Goal: Information Seeking & Learning: Learn about a topic

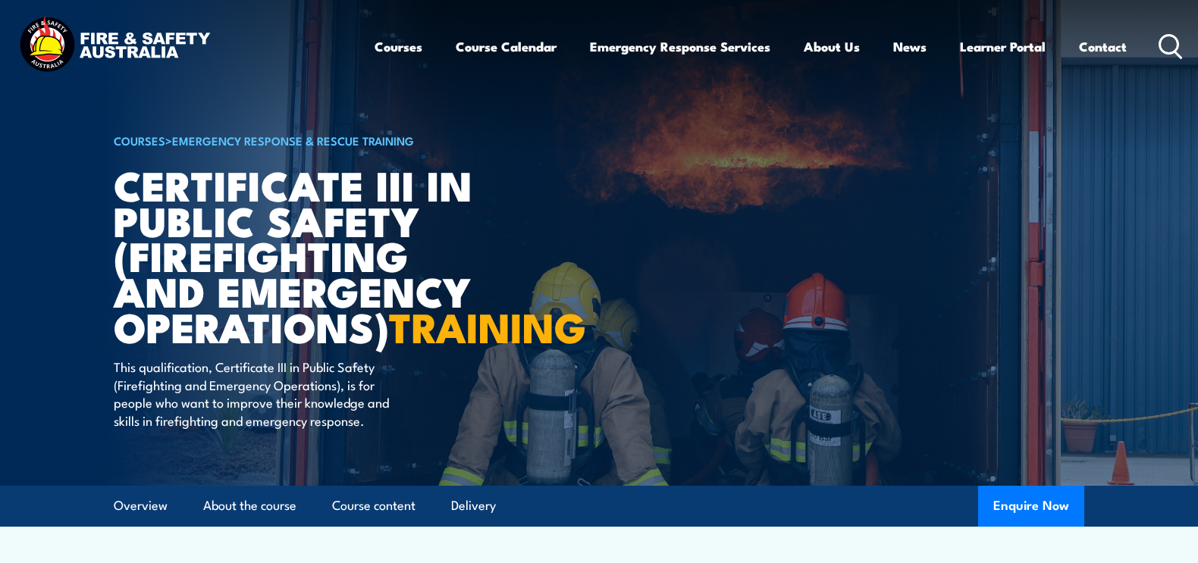
click at [116, 34] on img at bounding box center [114, 46] width 199 height 65
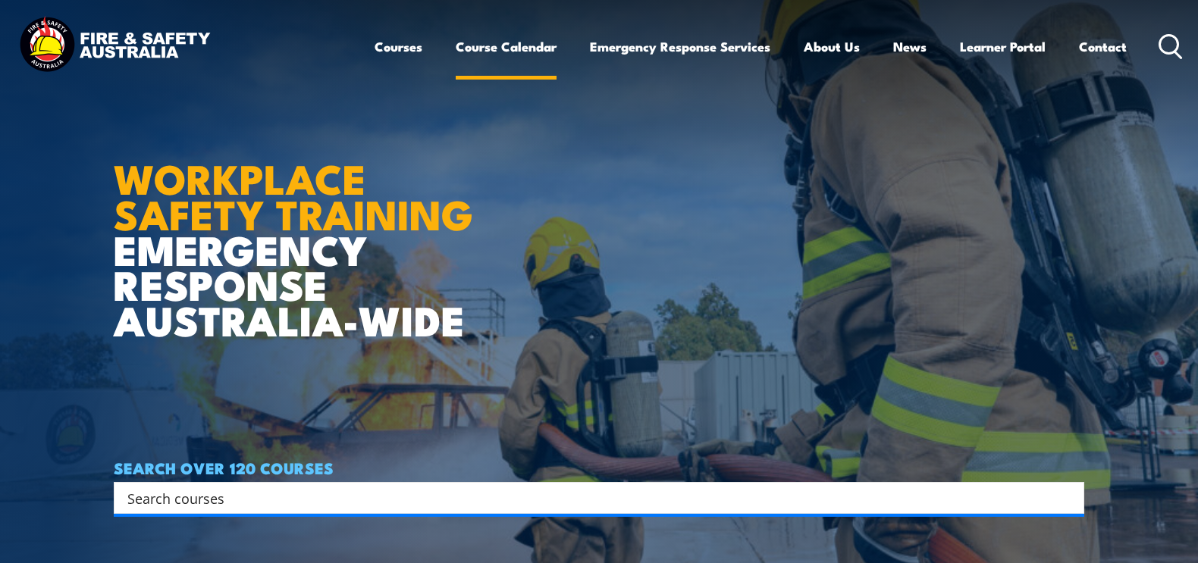
click at [506, 46] on link "Course Calendar" at bounding box center [506, 47] width 101 height 40
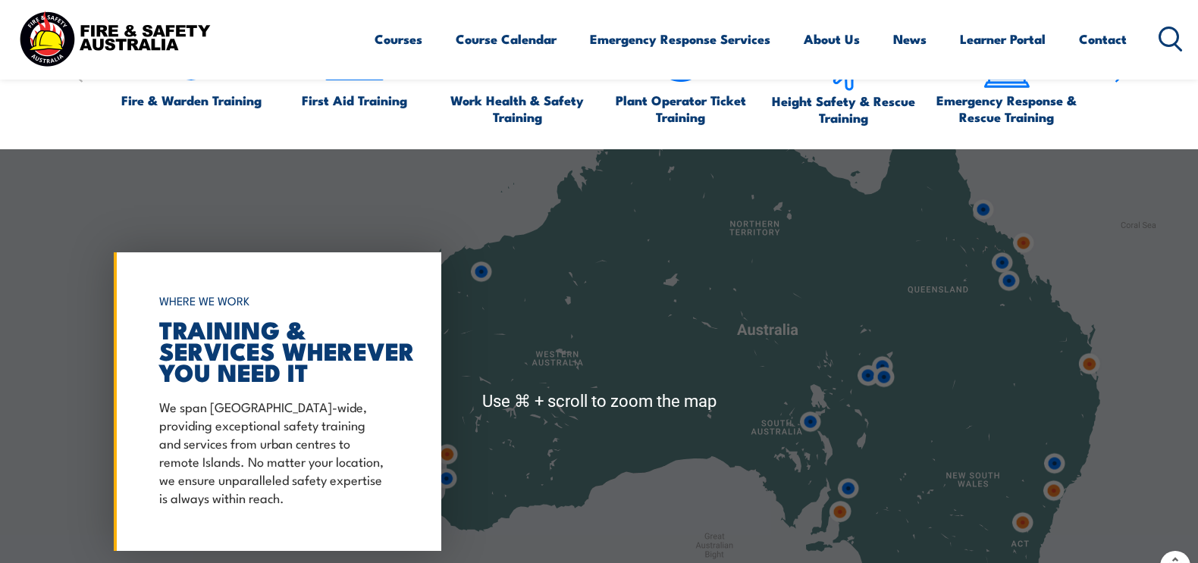
scroll to position [1089, 0]
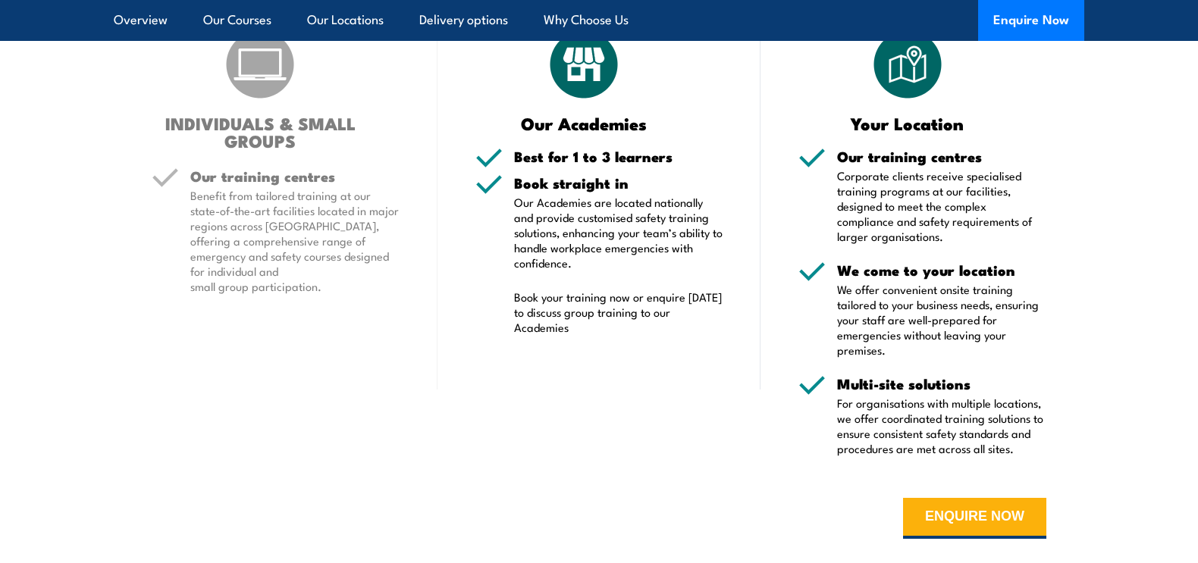
scroll to position [1307, 0]
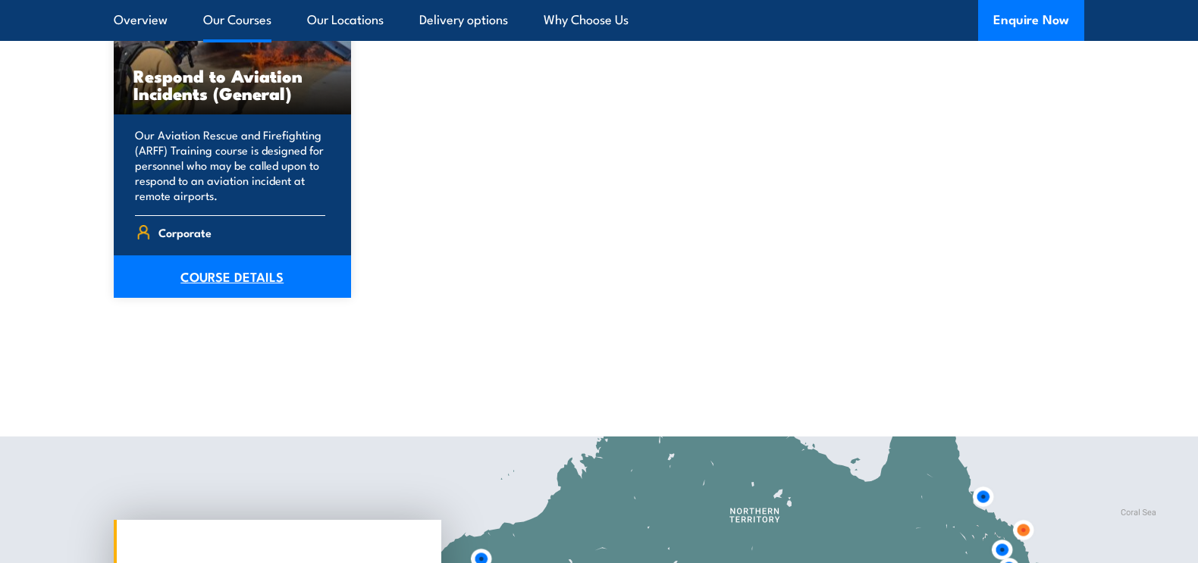
click at [251, 283] on link "COURSE DETAILS" at bounding box center [232, 276] width 237 height 42
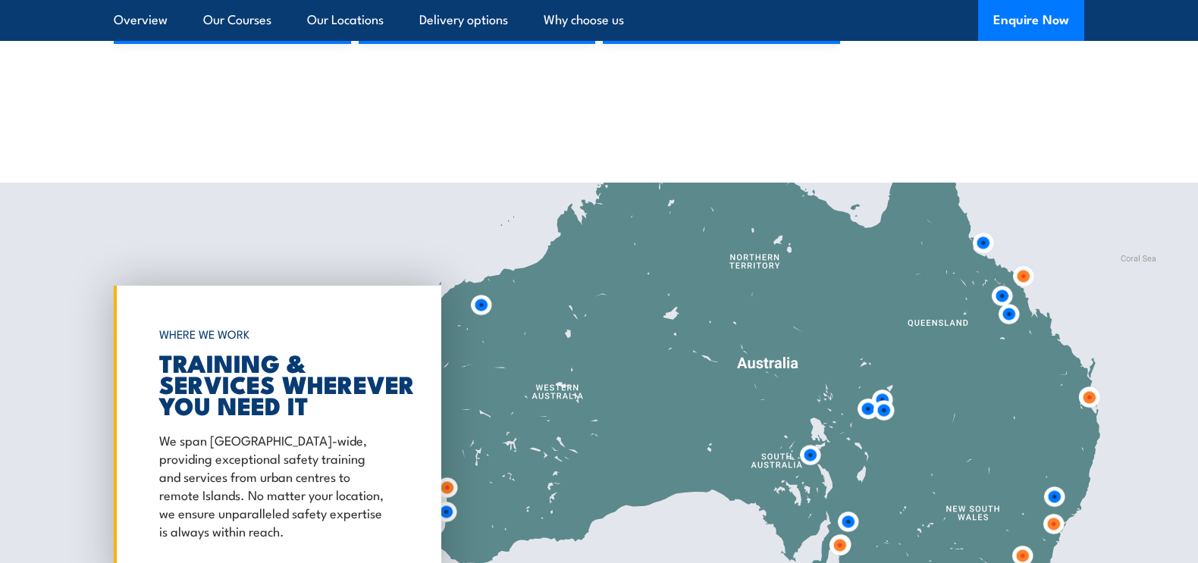
scroll to position [2890, 0]
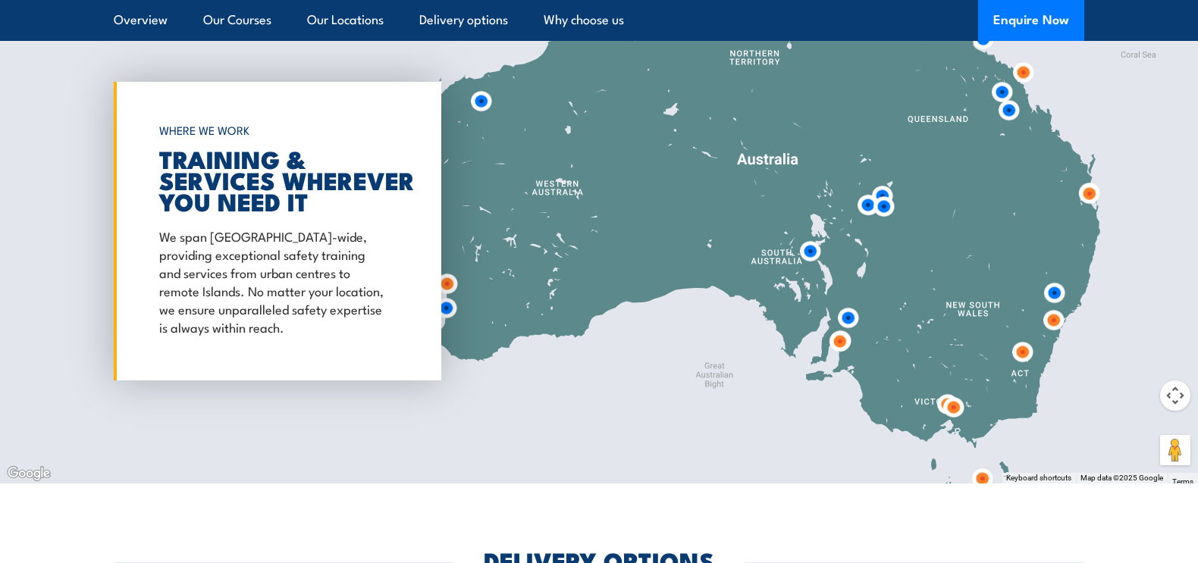
click at [1055, 322] on img at bounding box center [1053, 320] width 28 height 28
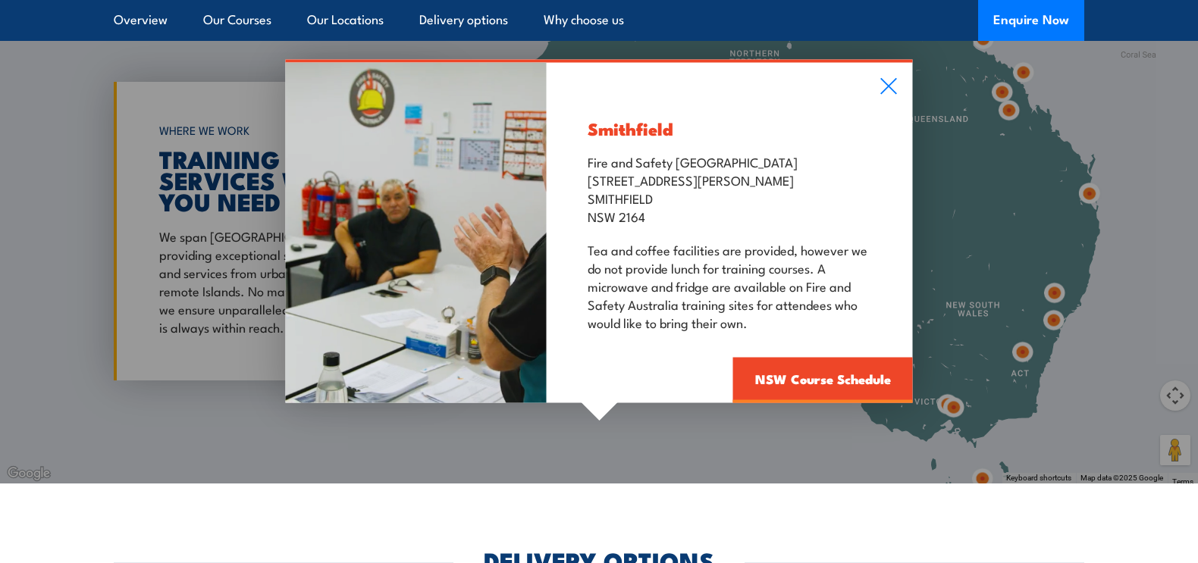
click at [901, 78] on div "Smithfield Fire and Safety Australia Unit 1, 747 The Horsley Drive SMITHFIELD N…" at bounding box center [729, 233] width 366 height 340
click at [896, 91] on icon at bounding box center [888, 86] width 17 height 17
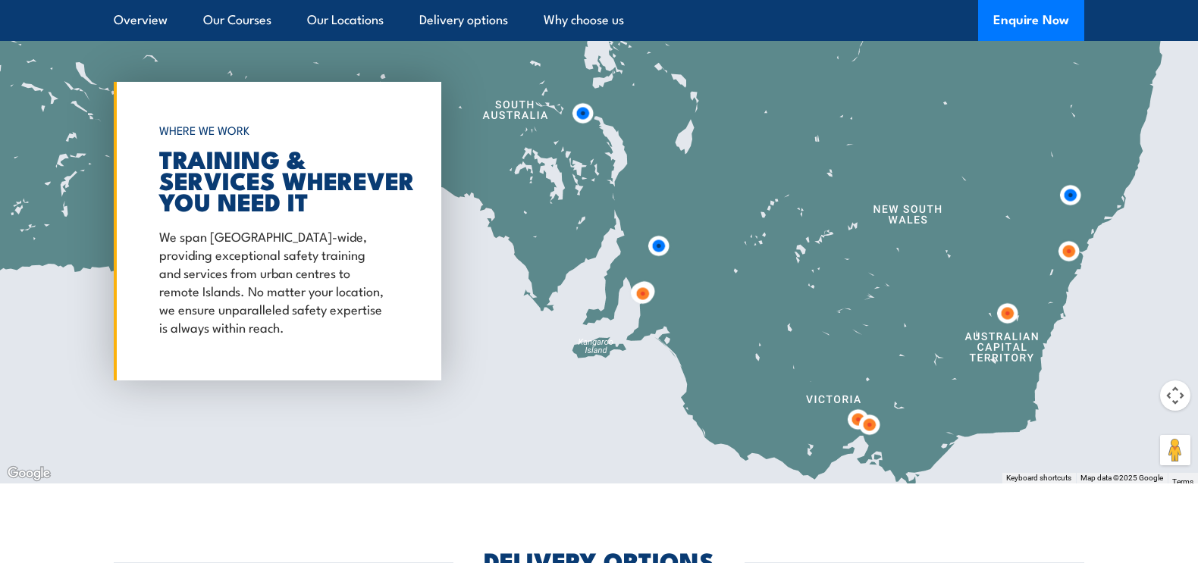
click at [1070, 194] on img at bounding box center [1070, 195] width 28 height 28
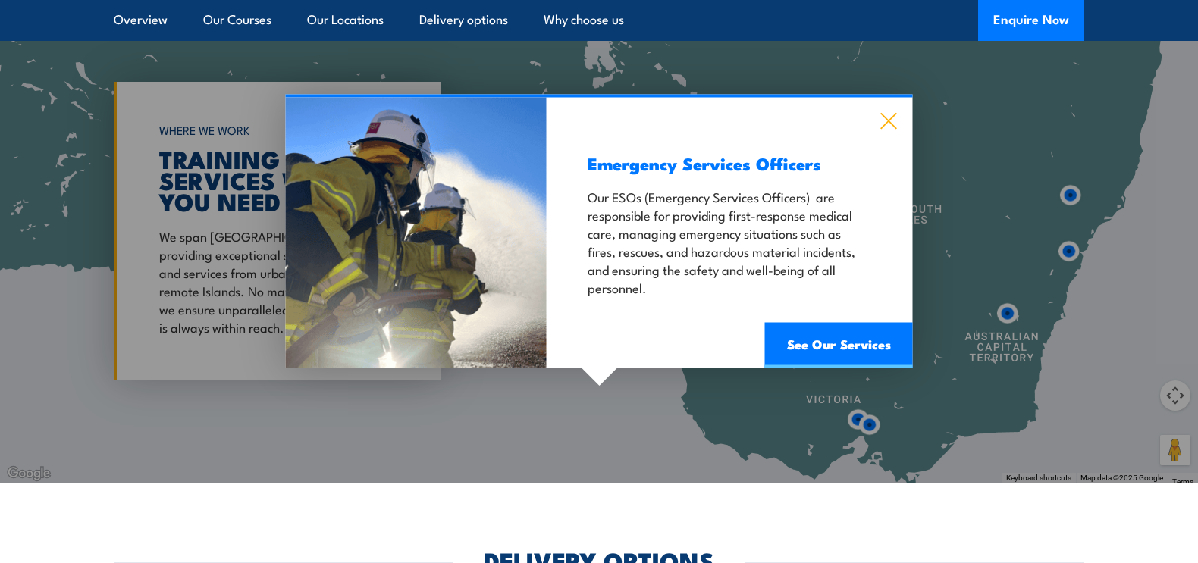
click at [891, 119] on icon at bounding box center [888, 121] width 17 height 17
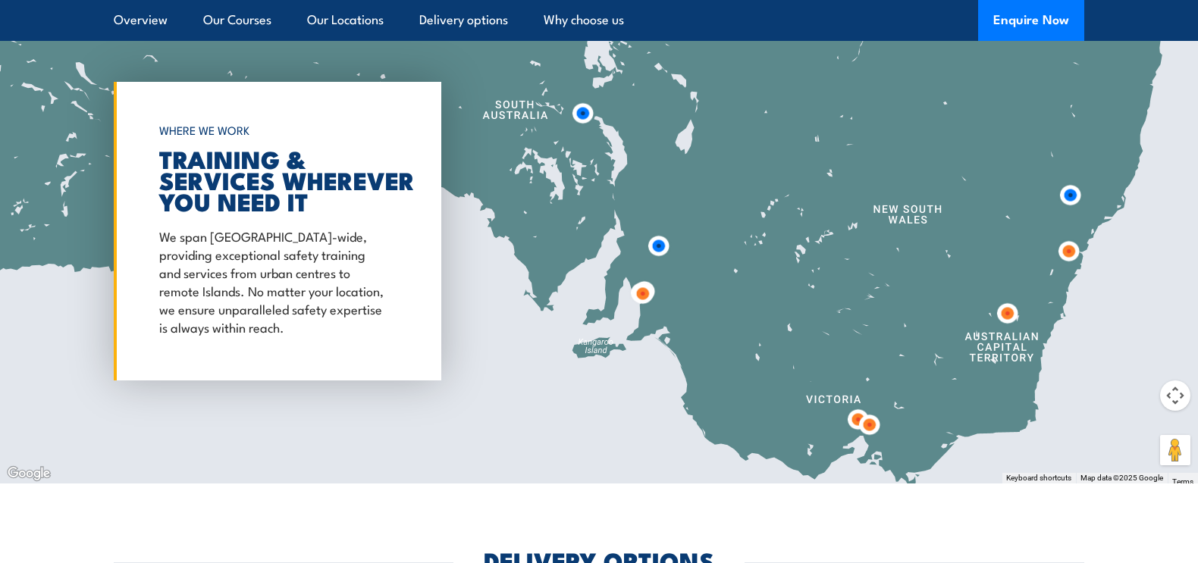
click at [1070, 260] on img at bounding box center [1068, 251] width 28 height 28
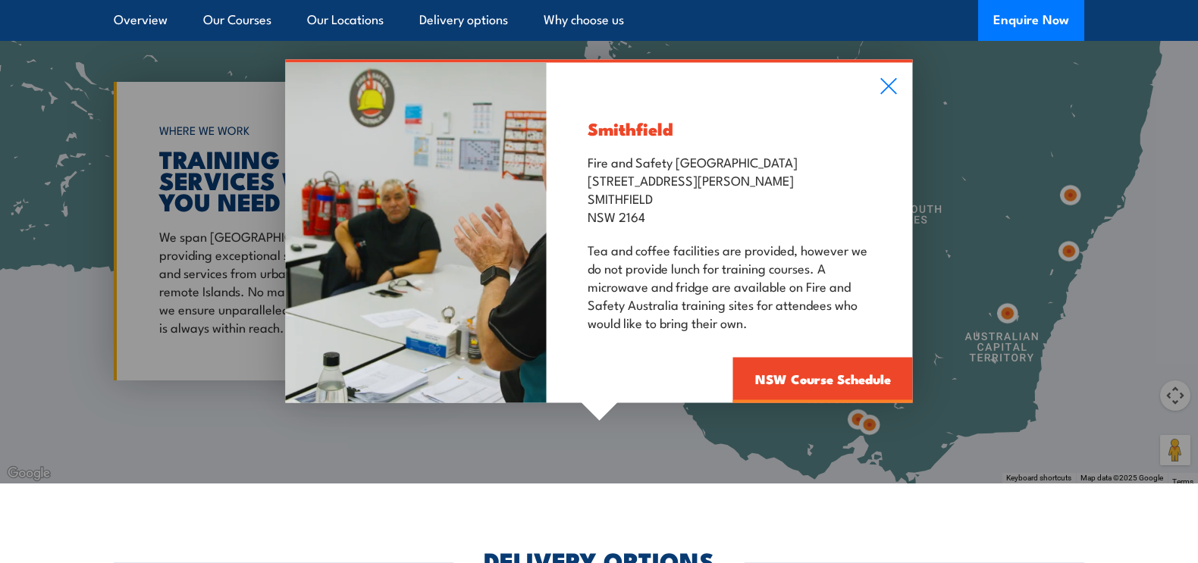
drag, startPoint x: 588, startPoint y: 180, endPoint x: 707, endPoint y: 198, distance: 120.4
click at [707, 198] on p "Fire and Safety Australia Unit 1, 747 The Horsley Drive SMITHFIELD NSW 2164" at bounding box center [728, 188] width 283 height 73
copy p "Unit 1, 747 The Horsley Drive SMITHFIELD"
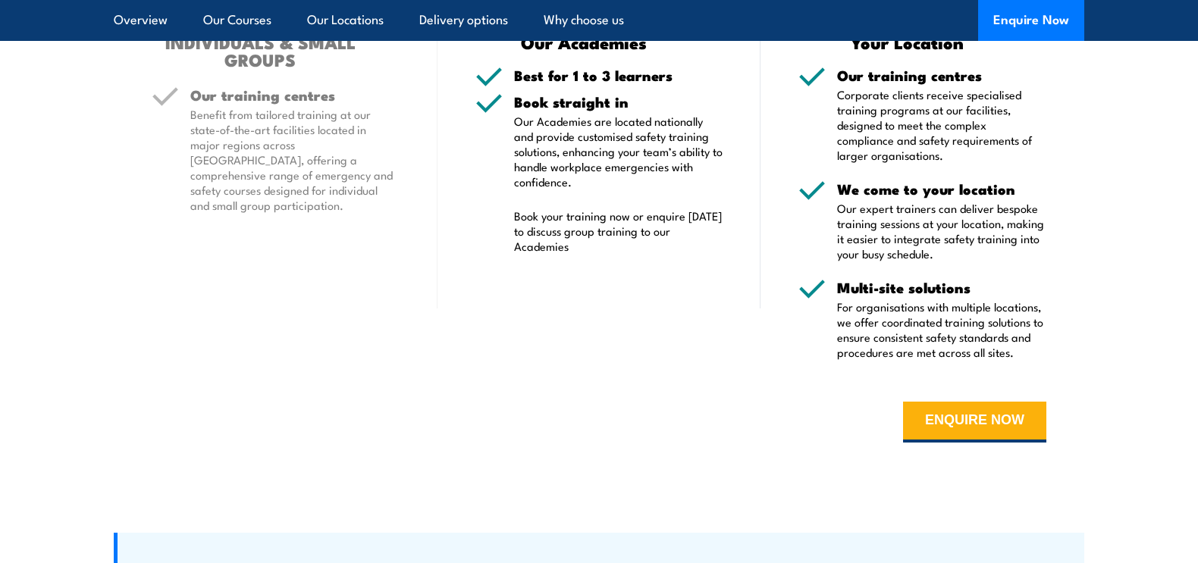
scroll to position [3714, 0]
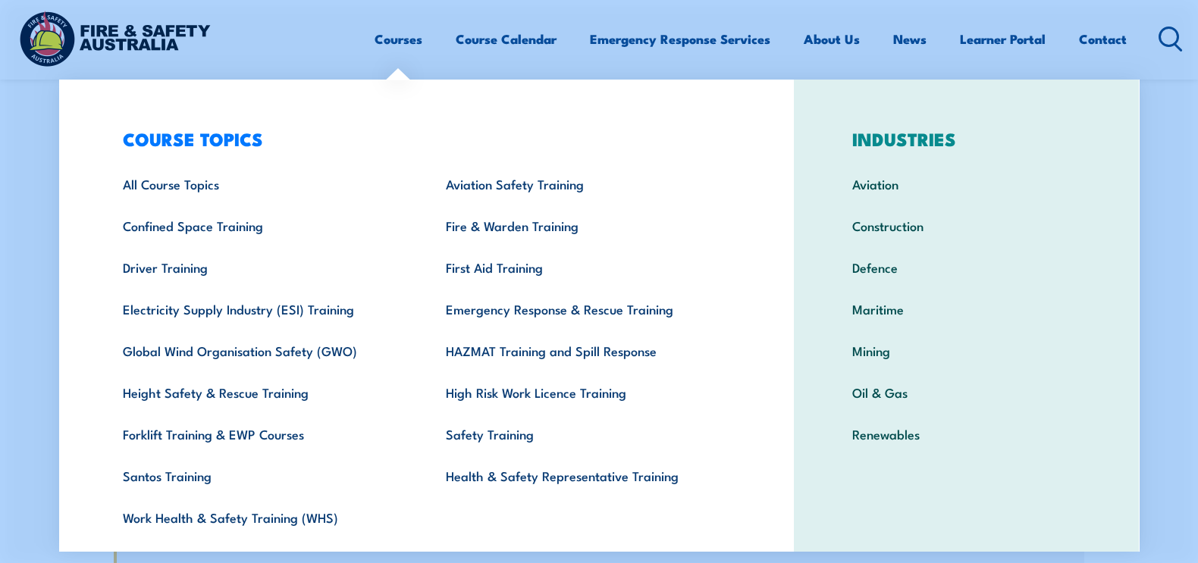
click at [113, 36] on img at bounding box center [114, 38] width 199 height 65
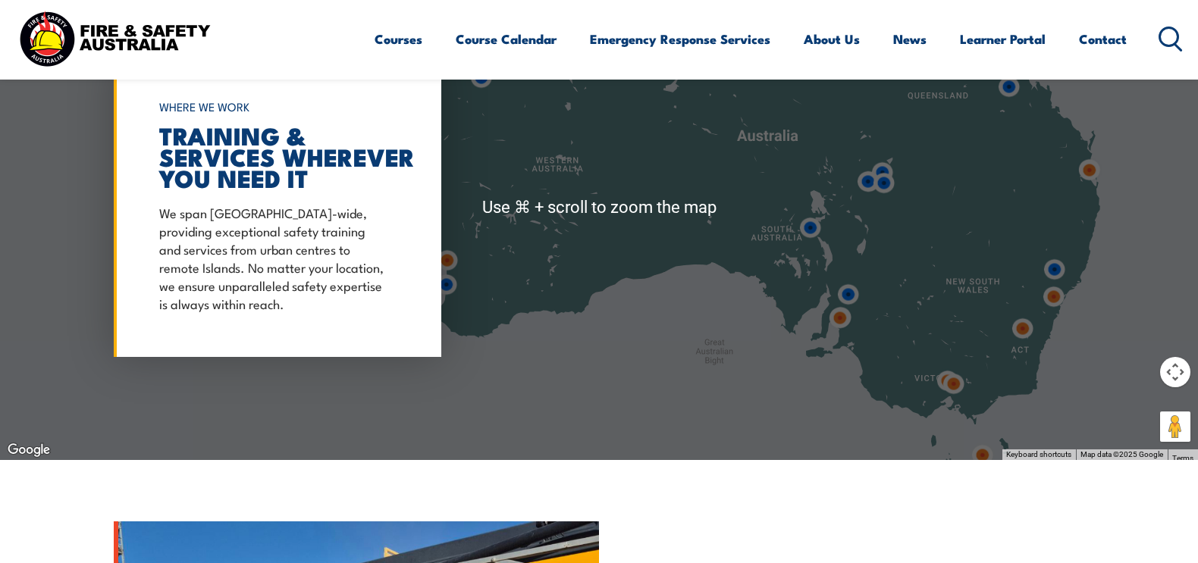
scroll to position [1421, 0]
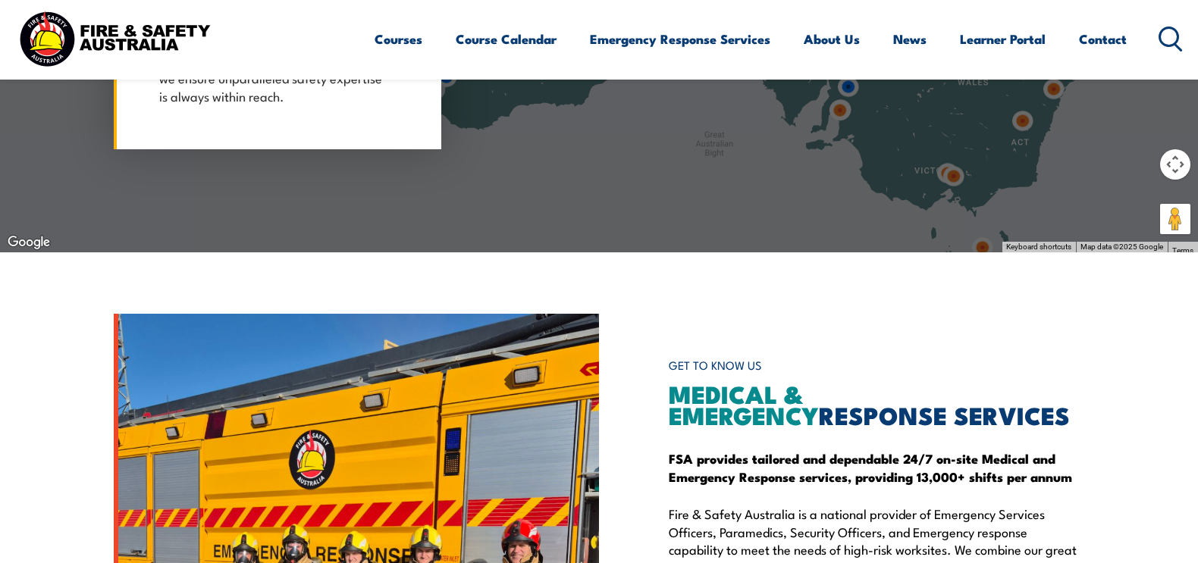
click at [134, 30] on img at bounding box center [114, 38] width 199 height 65
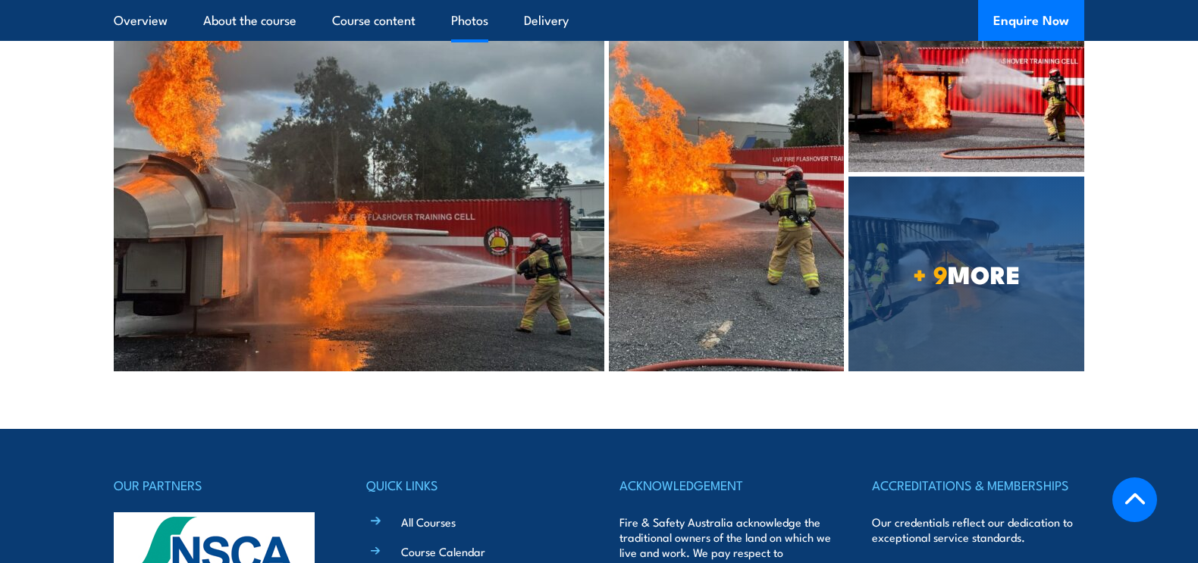
scroll to position [3314, 0]
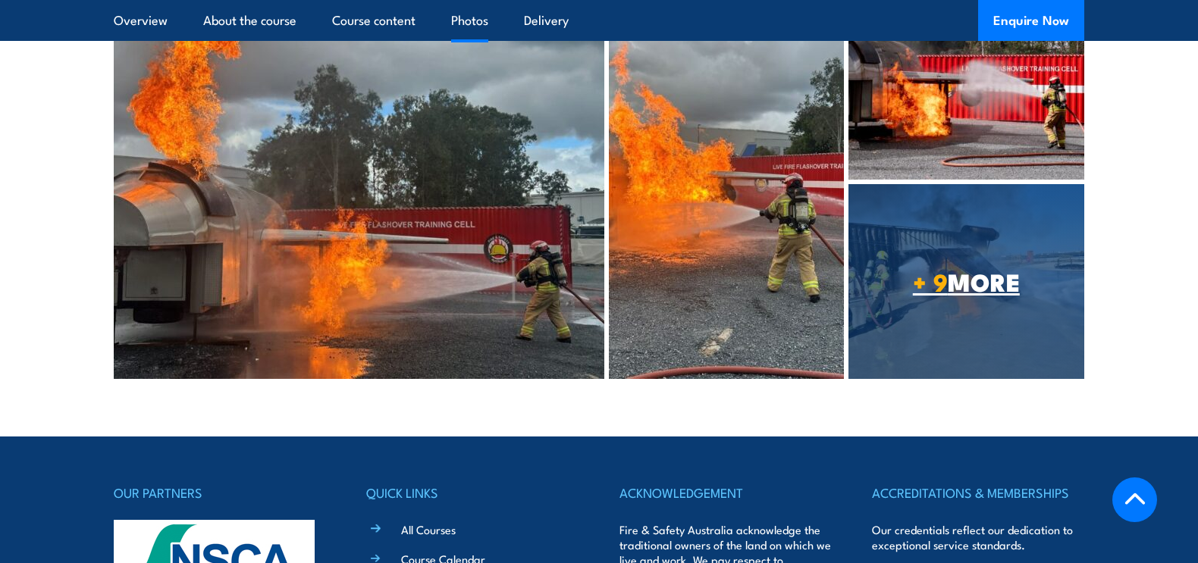
click at [979, 292] on span "+ 9 MORE" at bounding box center [966, 281] width 236 height 21
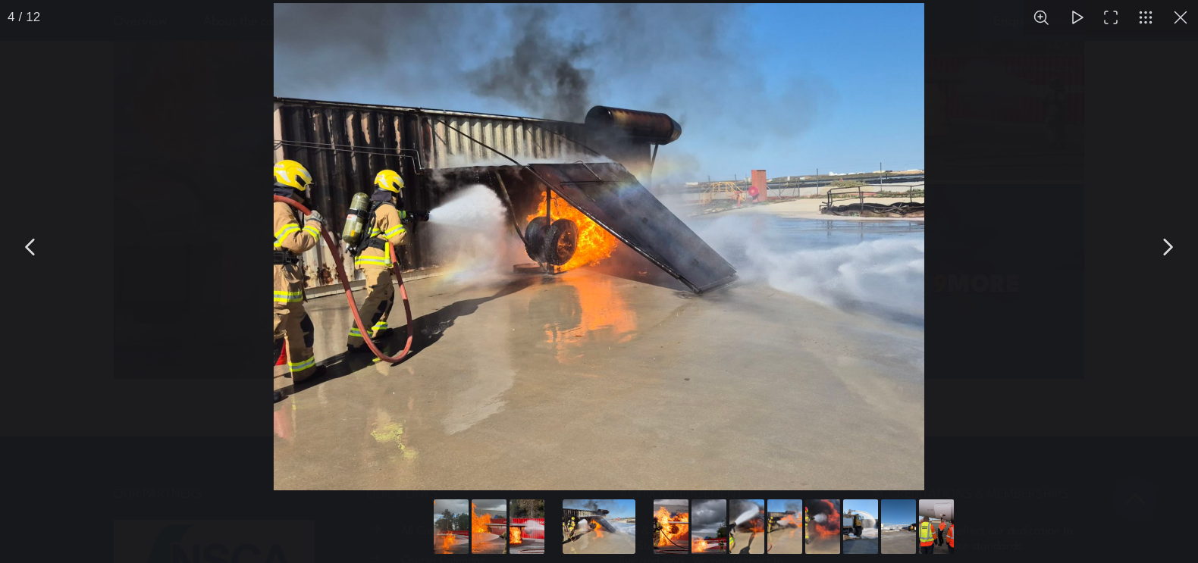
click at [1170, 246] on button "You can close this modal content with the ESC key" at bounding box center [1167, 247] width 38 height 38
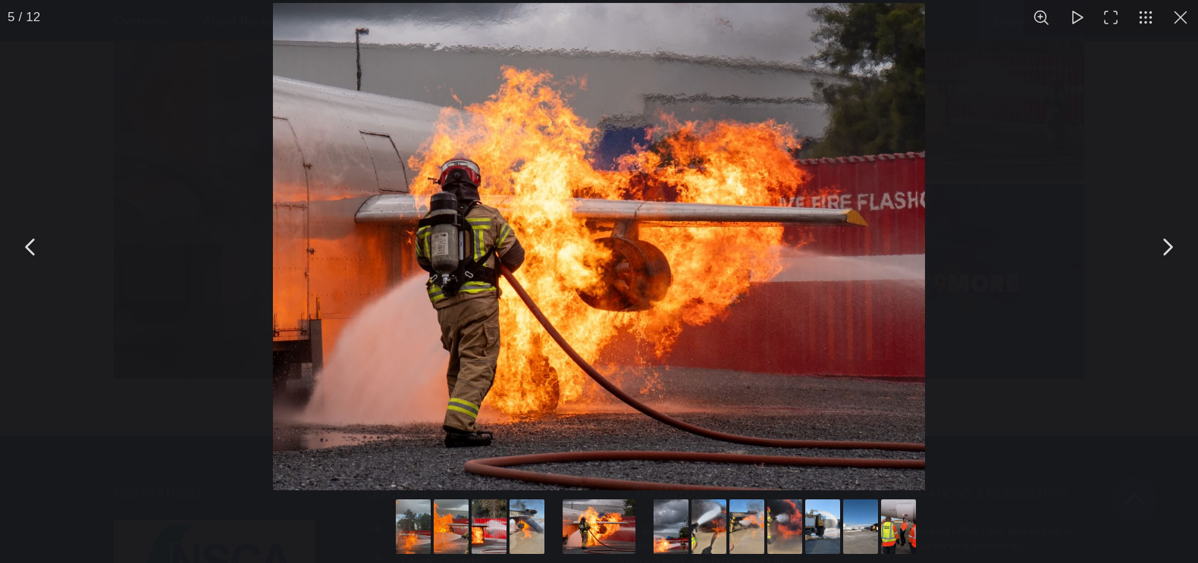
click at [1170, 246] on button "You can close this modal content with the ESC key" at bounding box center [1167, 247] width 38 height 38
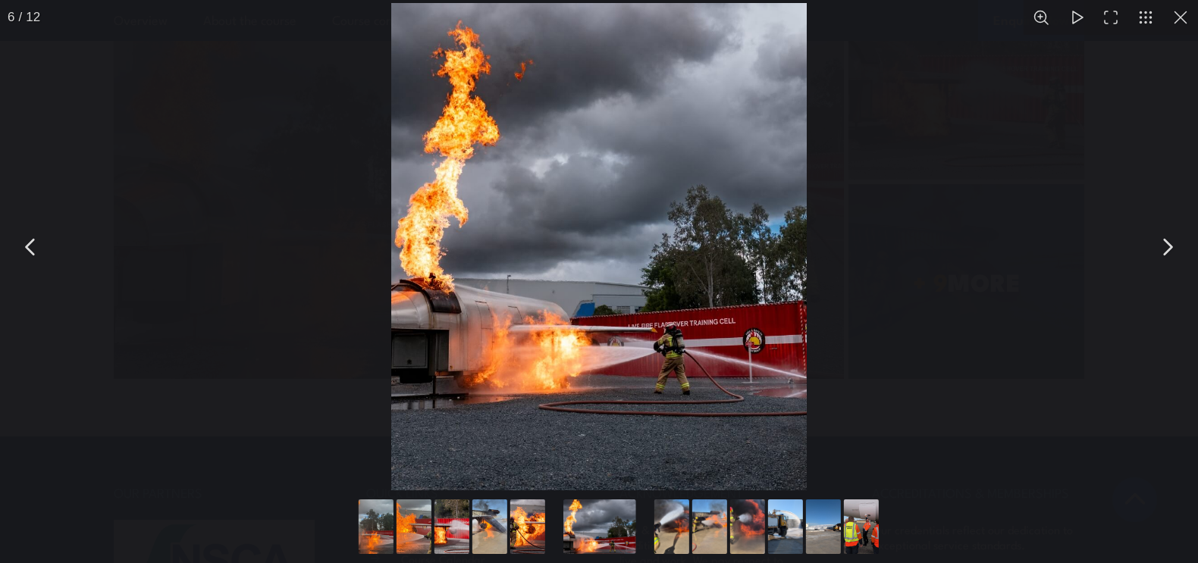
click at [1170, 246] on button "You can close this modal content with the ESC key" at bounding box center [1167, 247] width 38 height 38
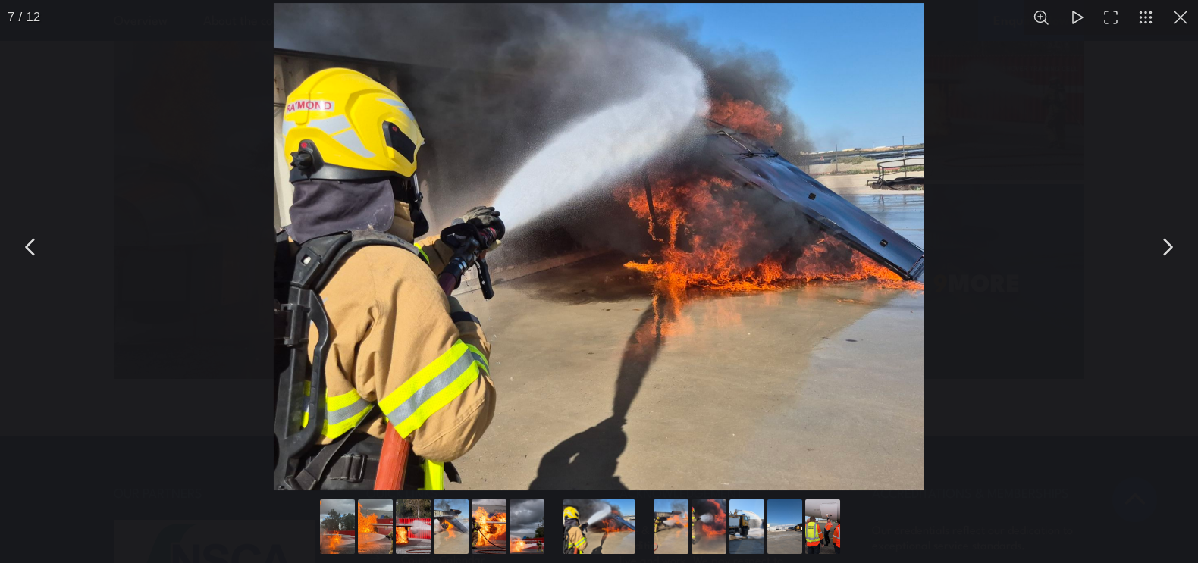
click at [1177, 246] on button "You can close this modal content with the ESC key" at bounding box center [1167, 247] width 38 height 38
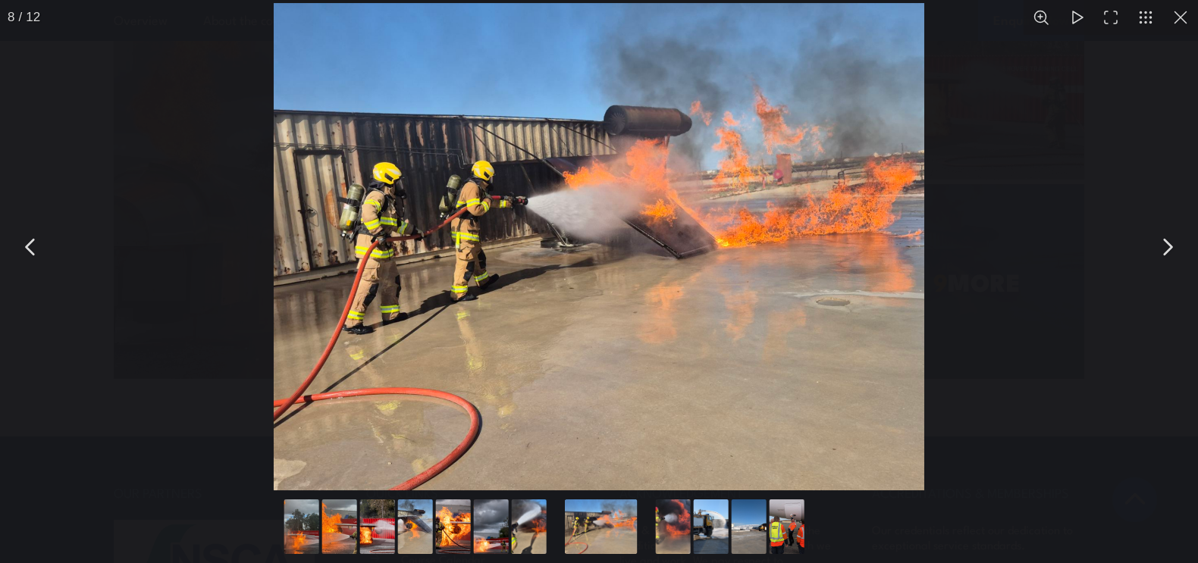
click at [1177, 246] on button "You can close this modal content with the ESC key" at bounding box center [1167, 247] width 38 height 38
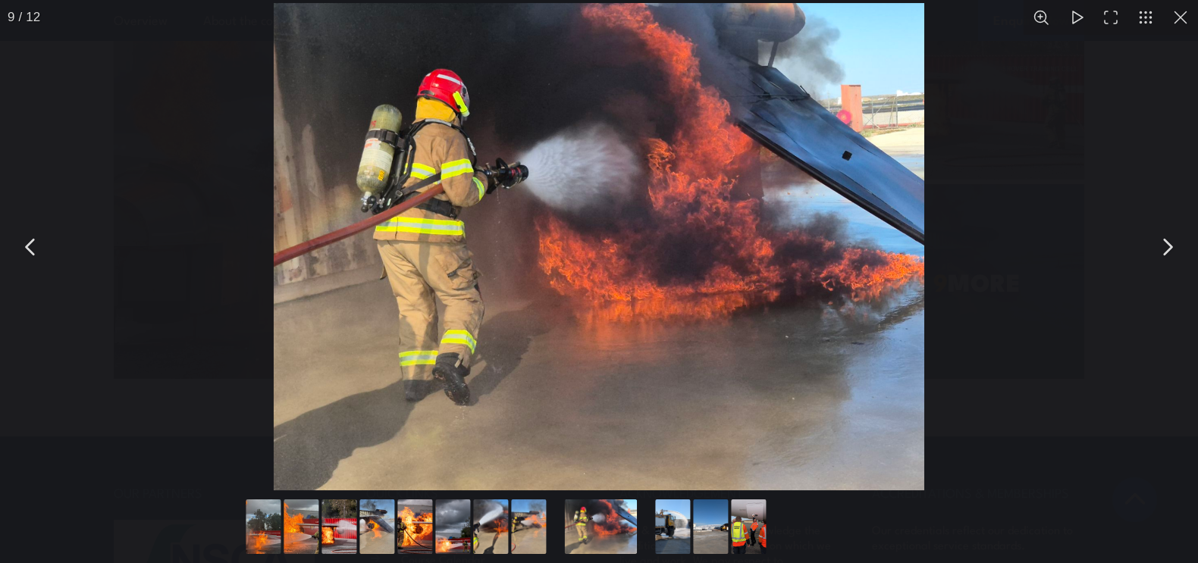
click at [1177, 246] on button "You can close this modal content with the ESC key" at bounding box center [1167, 247] width 38 height 38
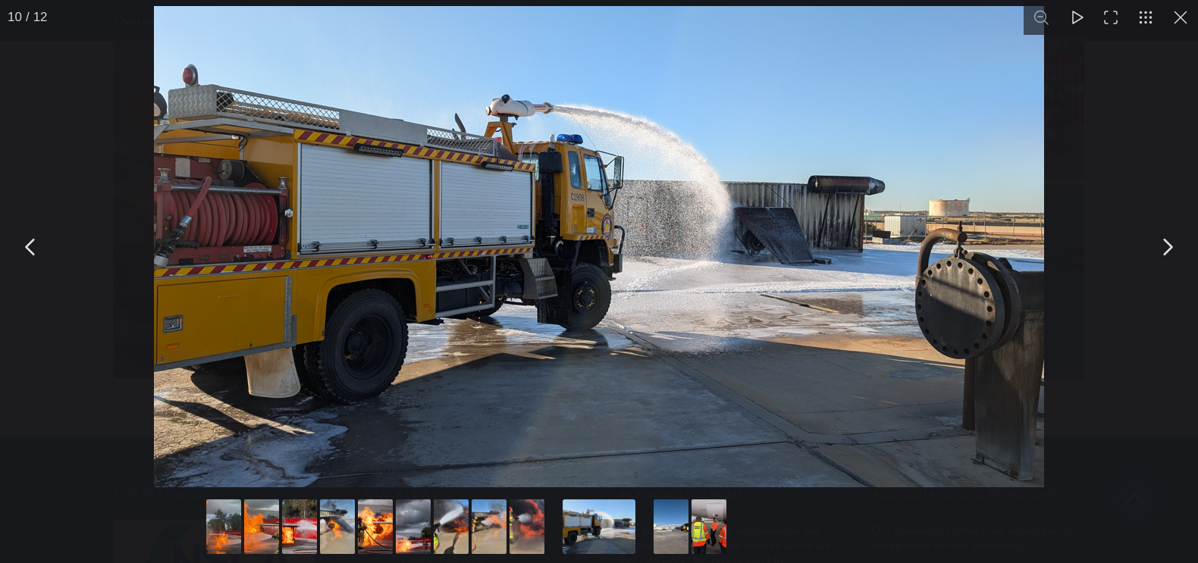
click at [1177, 246] on button "You can close this modal content with the ESC key" at bounding box center [1167, 247] width 38 height 38
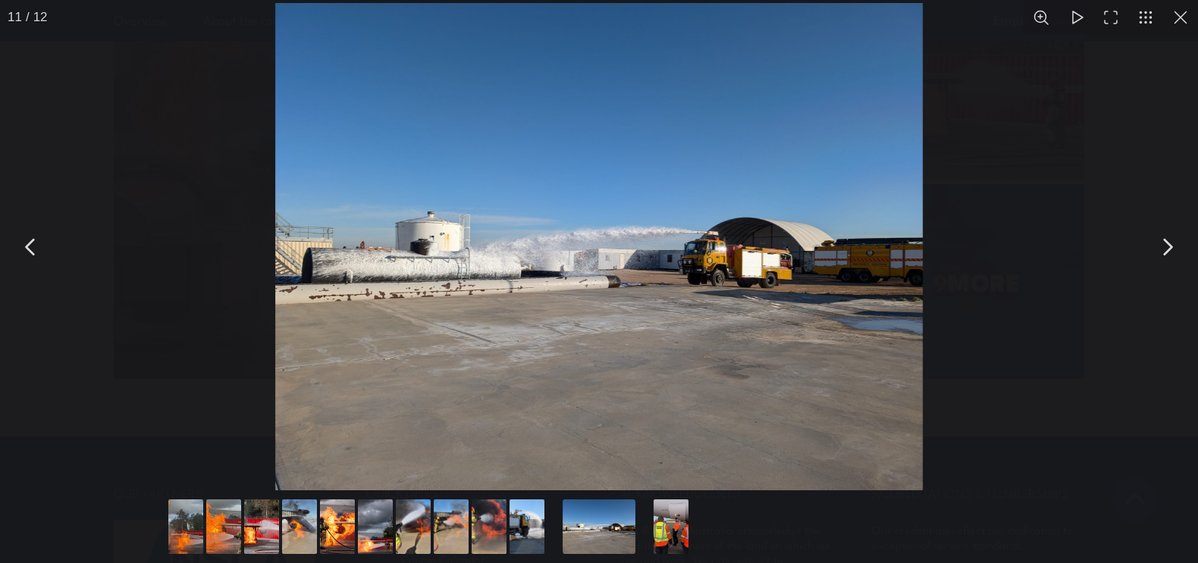
click at [1177, 246] on button "You can close this modal content with the ESC key" at bounding box center [1167, 247] width 38 height 38
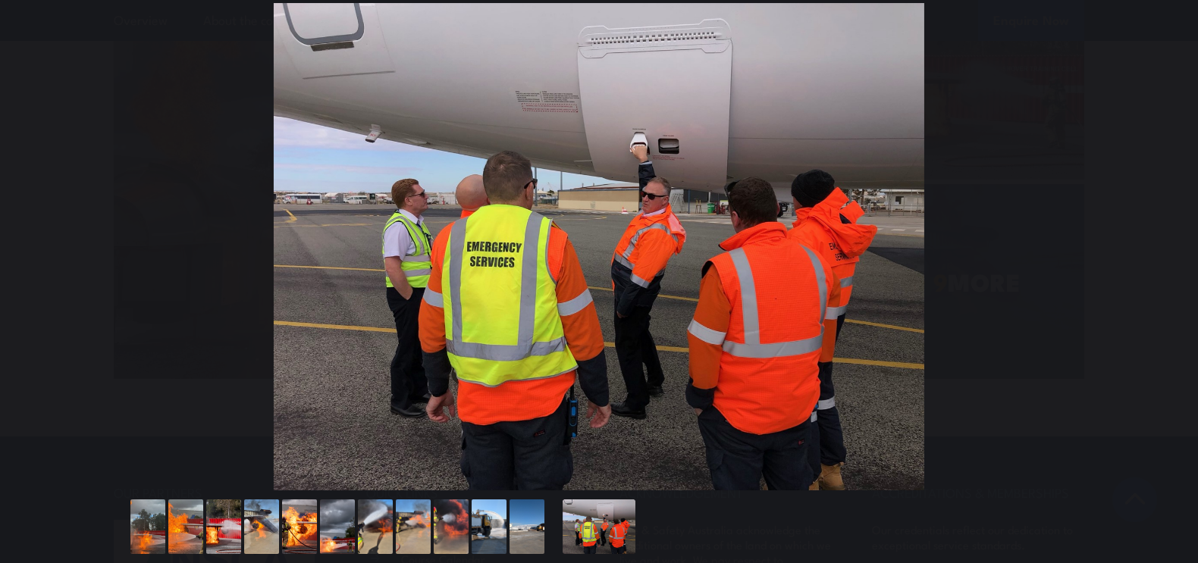
click at [1177, 246] on button "You can close this modal content with the ESC key" at bounding box center [1167, 247] width 38 height 38
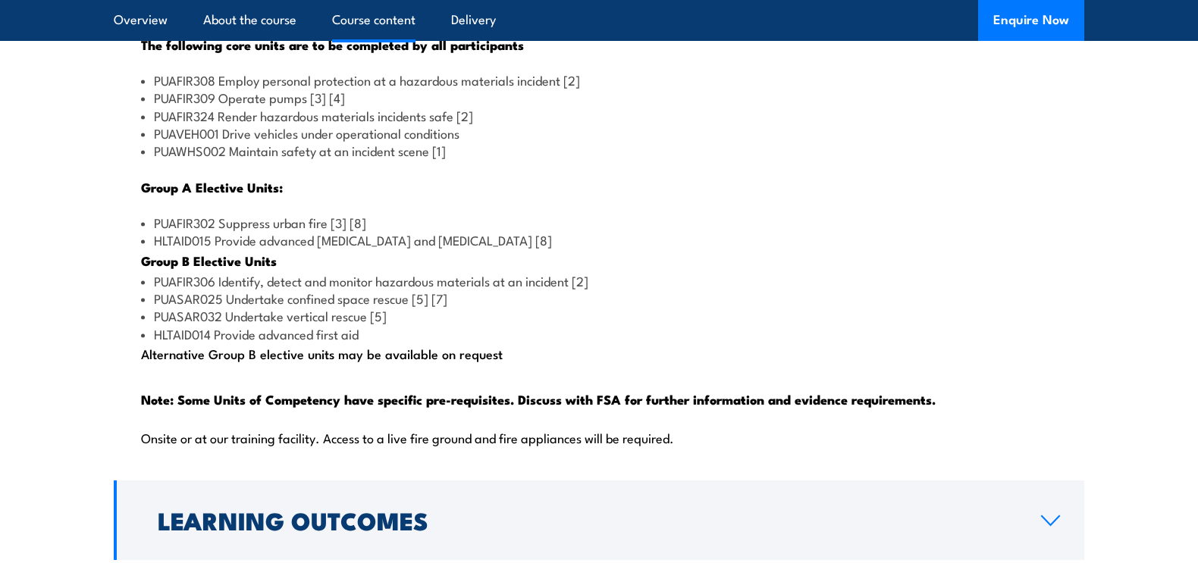
scroll to position [1518, 0]
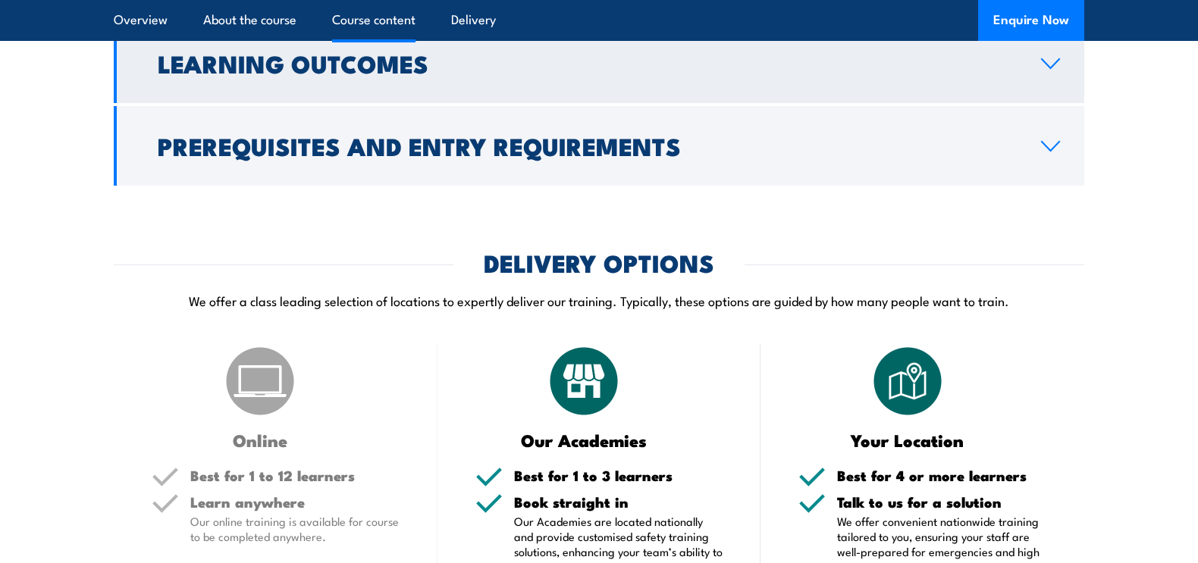
click at [499, 103] on link "Learning Outcomes" at bounding box center [599, 63] width 970 height 80
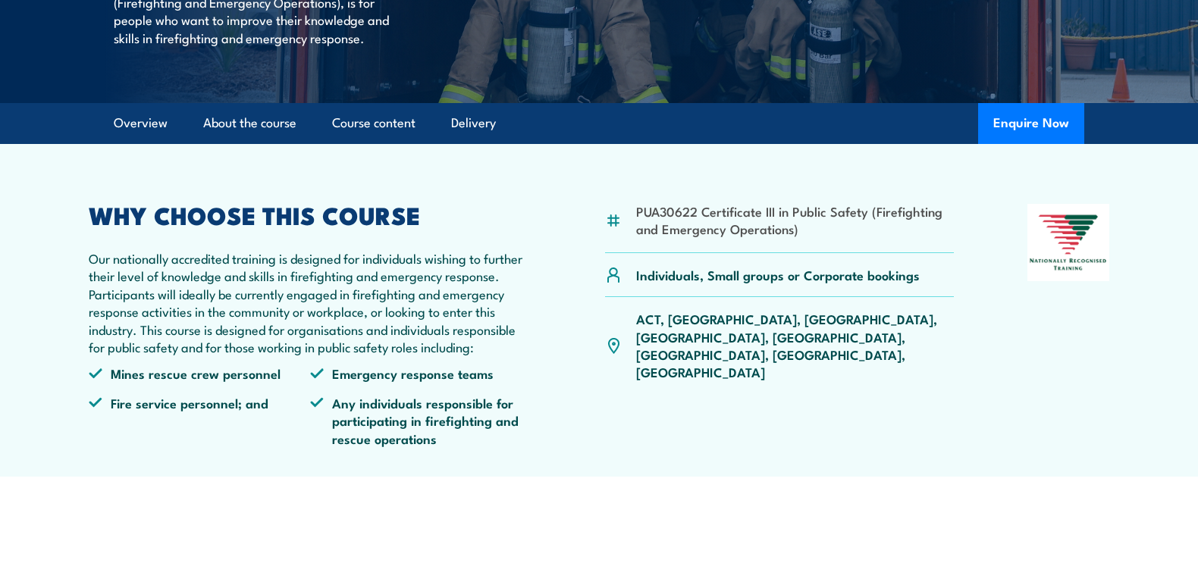
scroll to position [345, 0]
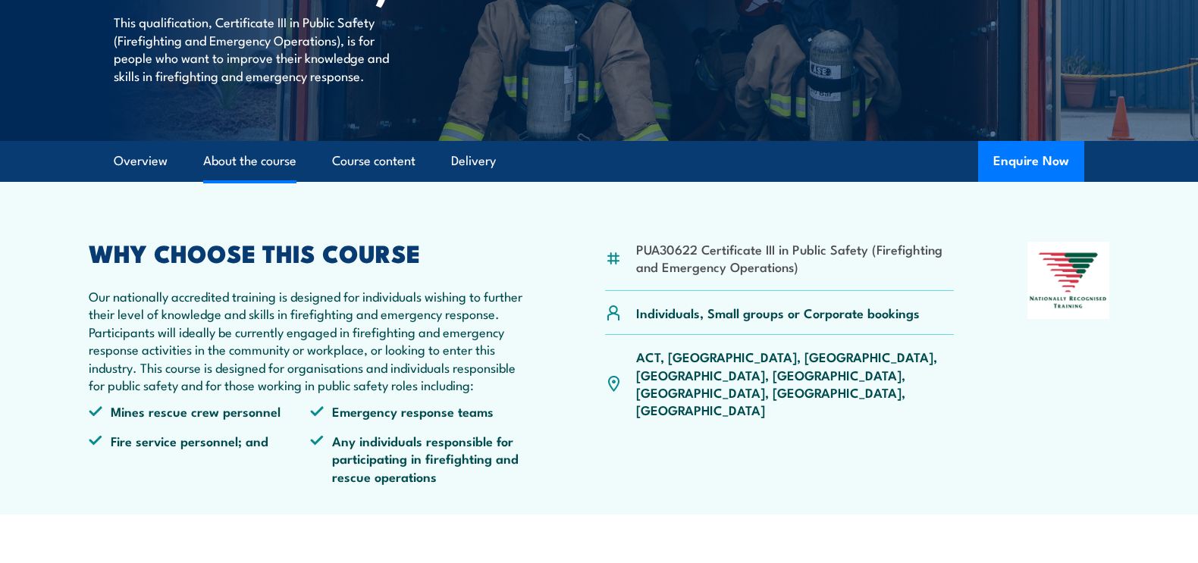
click at [262, 181] on link "About the course" at bounding box center [249, 161] width 93 height 40
